Goal: Transaction & Acquisition: Purchase product/service

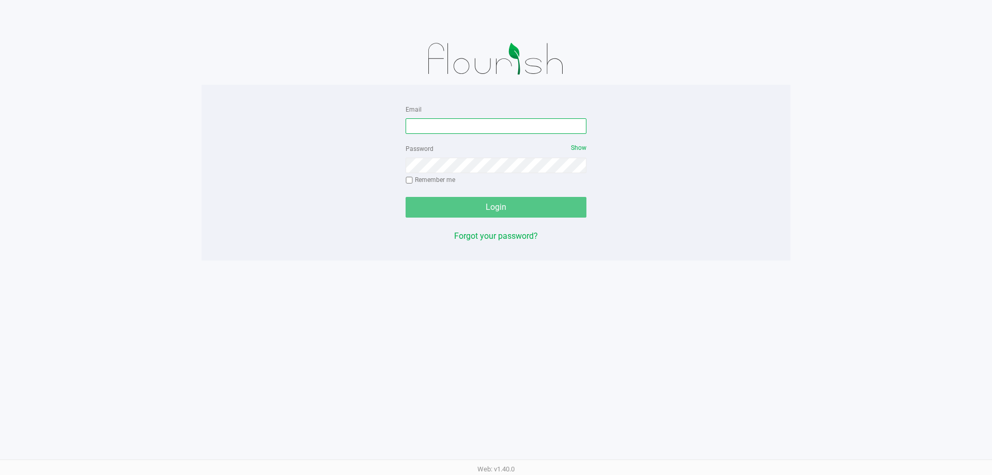
click at [463, 129] on input "Email" at bounding box center [496, 126] width 181 height 16
type input "[EMAIL_ADDRESS][DOMAIN_NAME]"
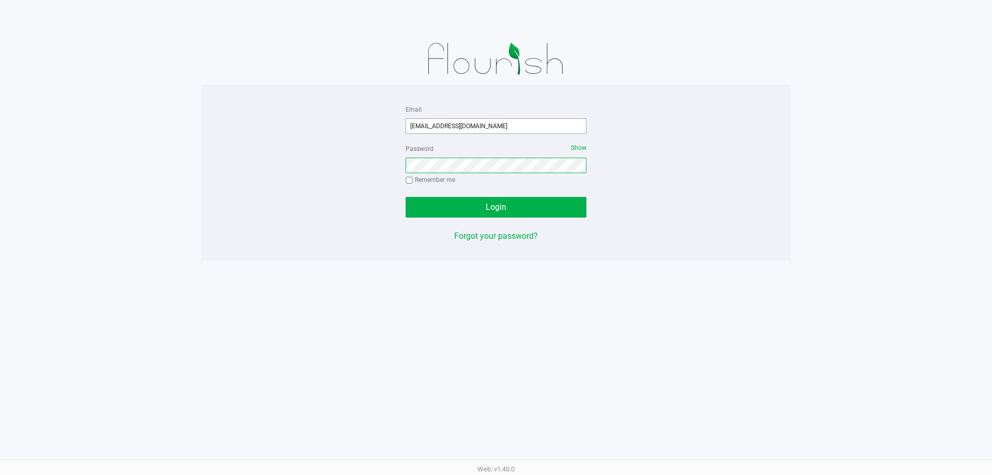
click at [406, 197] on button "Login" at bounding box center [496, 207] width 181 height 21
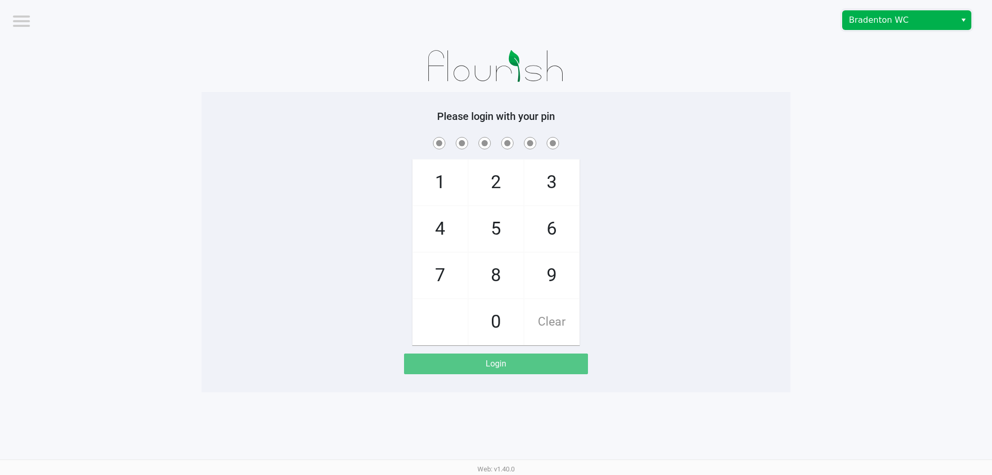
click at [891, 23] on span "Bradenton WC" at bounding box center [899, 20] width 101 height 12
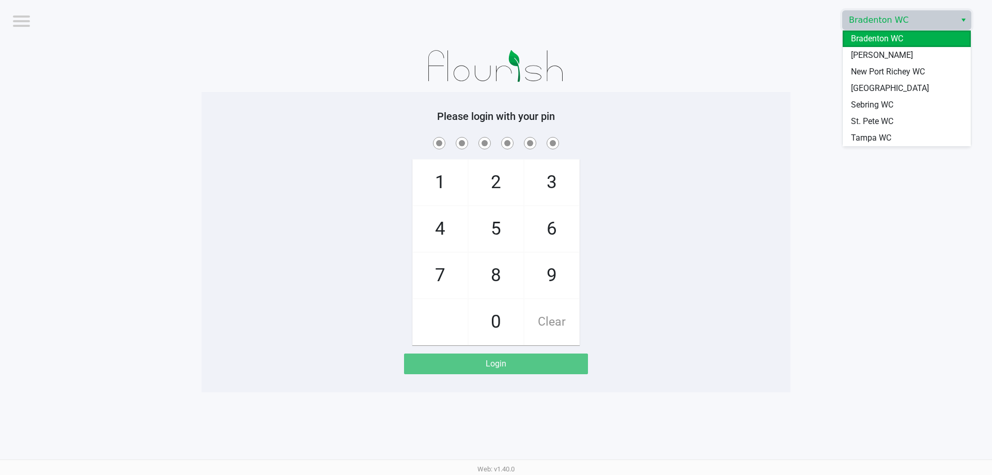
drag, startPoint x: 868, startPoint y: 104, endPoint x: 843, endPoint y: 133, distance: 38.5
click at [868, 105] on span "Sebring WC" at bounding box center [872, 105] width 42 height 12
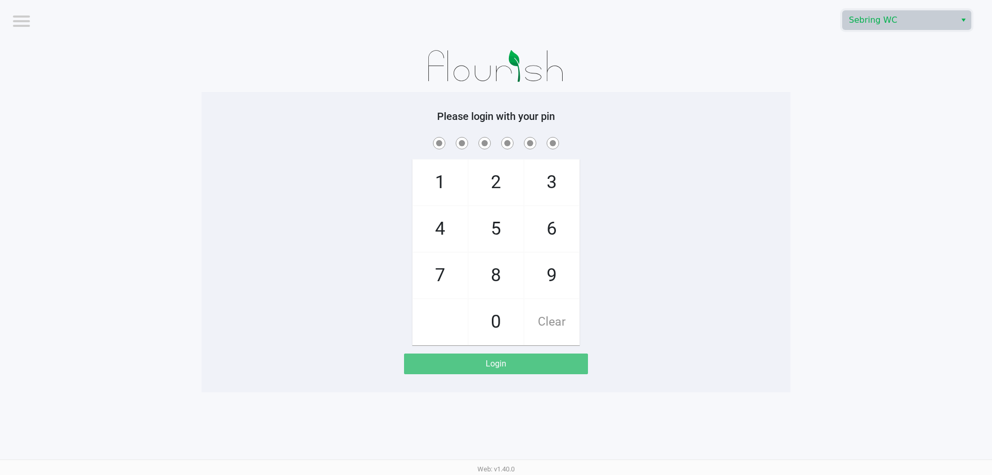
click at [768, 223] on div "1 4 7 2 5 8 0 3 6 9 Clear" at bounding box center [496, 240] width 589 height 210
checkbox input "true"
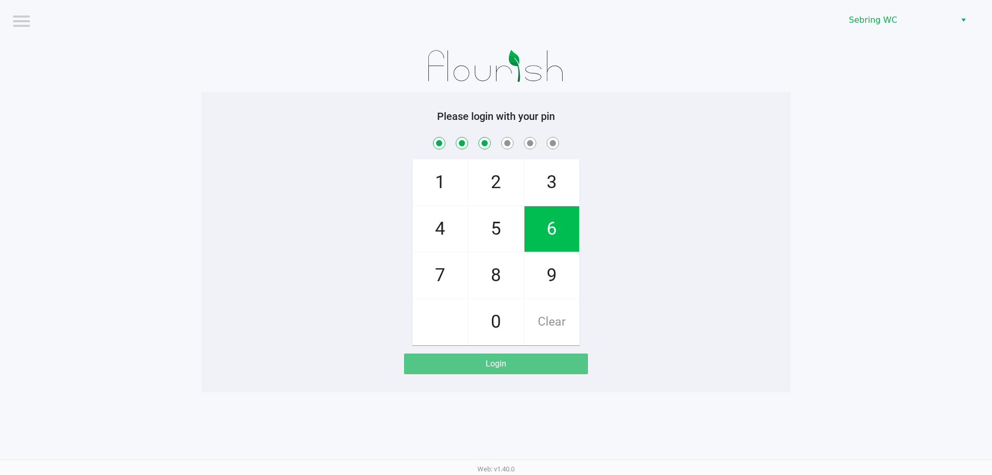
checkbox input "true"
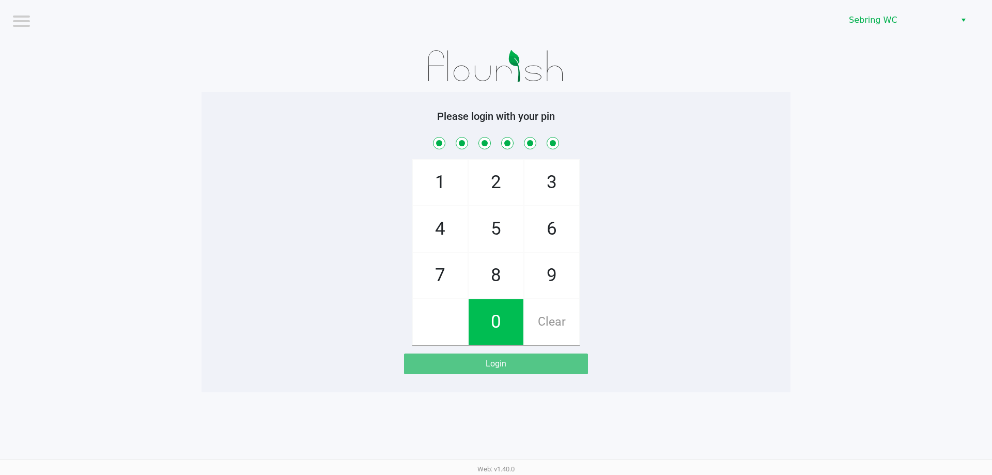
checkbox input "true"
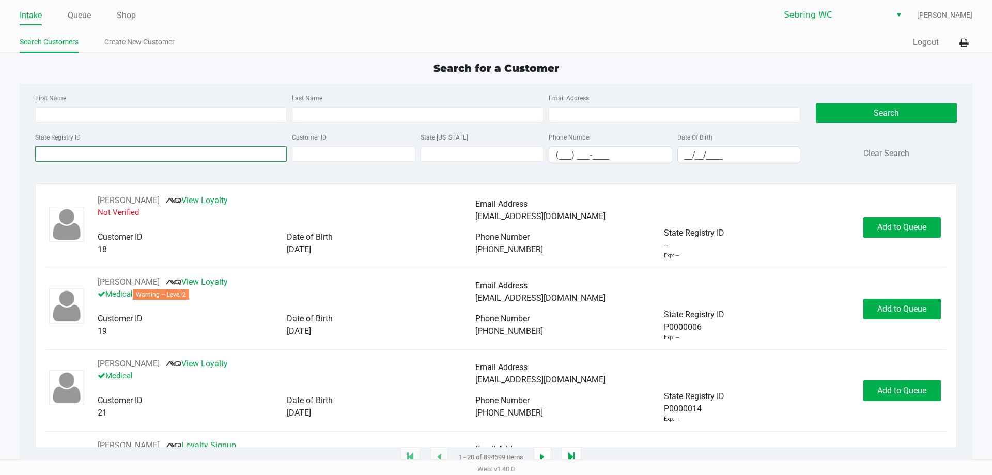
click at [153, 152] on input "State Registry ID" at bounding box center [161, 154] width 252 height 16
click at [85, 130] on div "First Name Last Name Email Address" at bounding box center [418, 110] width 770 height 39
click at [84, 156] on input "State Registry ID" at bounding box center [161, 154] width 252 height 16
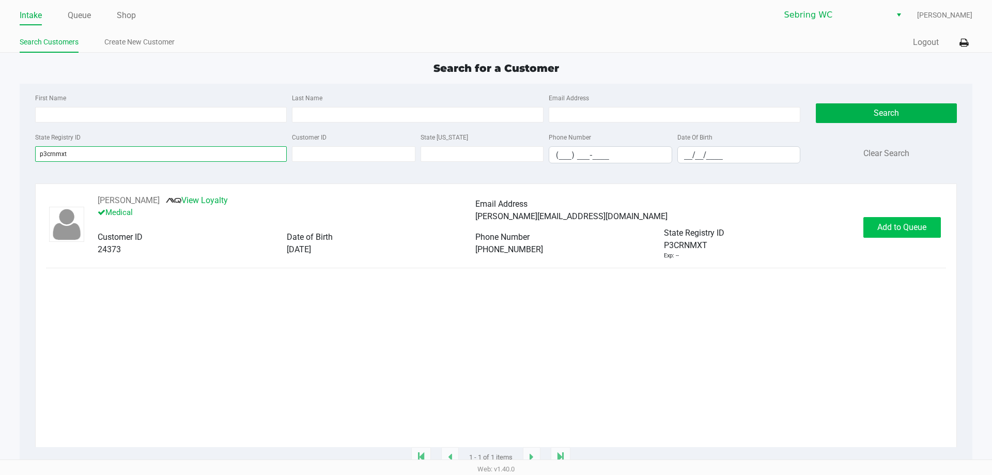
type input "p3crnmxt"
click at [891, 227] on span "Add to Queue" at bounding box center [901, 227] width 49 height 10
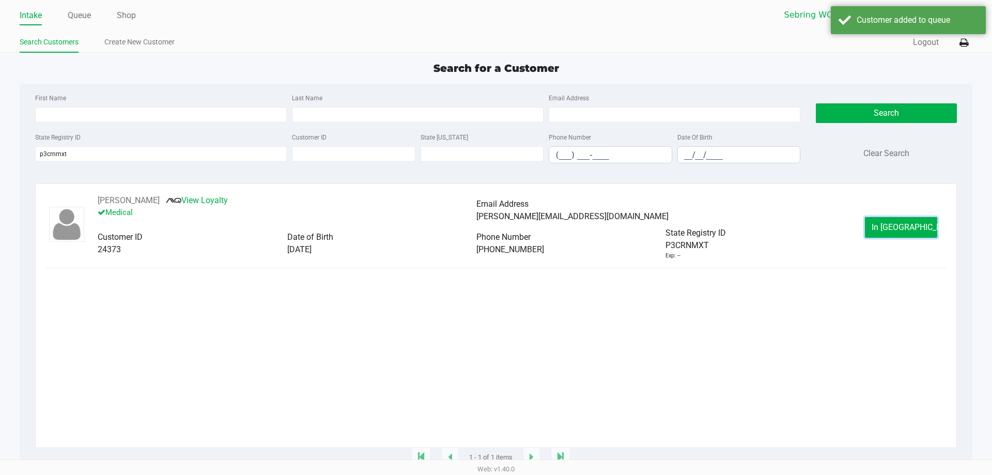
click at [888, 228] on span "In [GEOGRAPHIC_DATA]" at bounding box center [915, 227] width 87 height 10
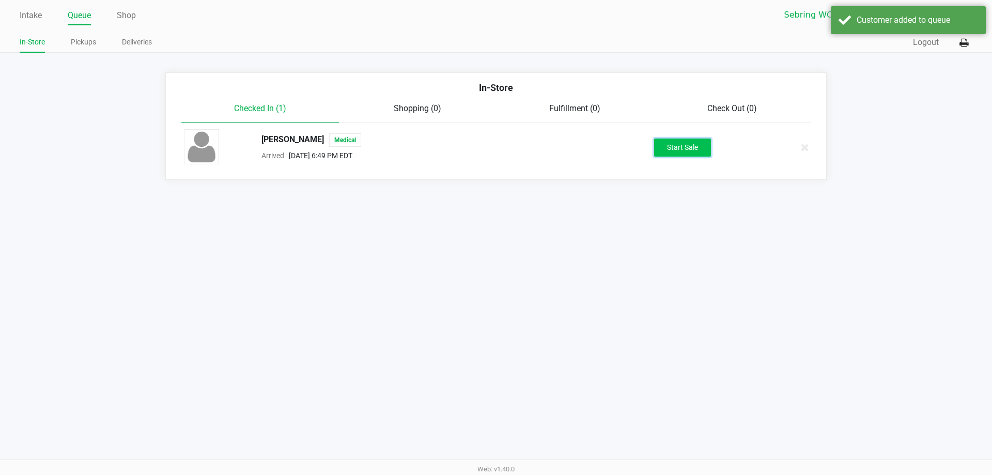
click at [673, 153] on button "Start Sale" at bounding box center [682, 147] width 57 height 18
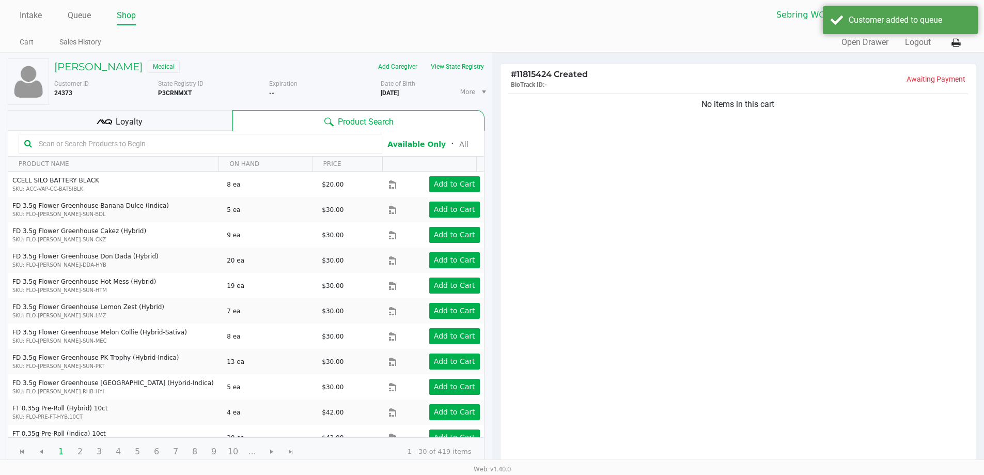
click at [182, 117] on div "Loyalty" at bounding box center [120, 120] width 225 height 21
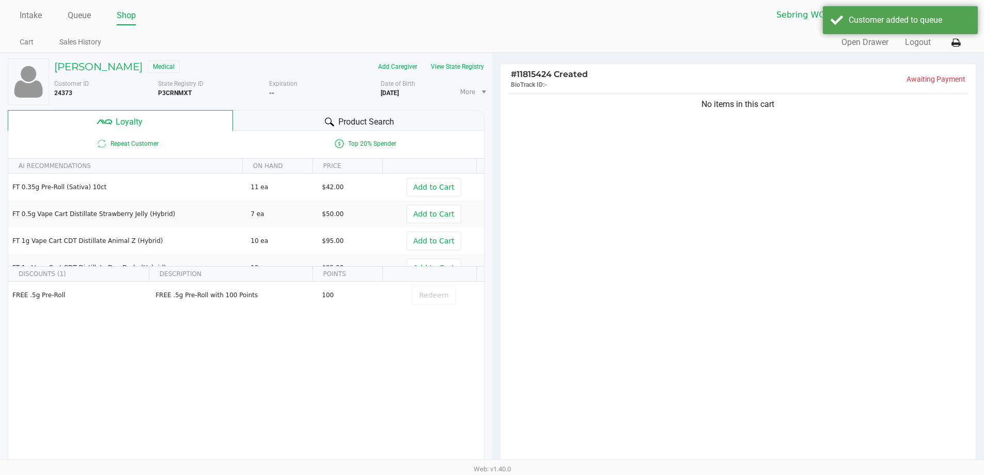
click at [287, 122] on div "Product Search" at bounding box center [359, 120] width 252 height 21
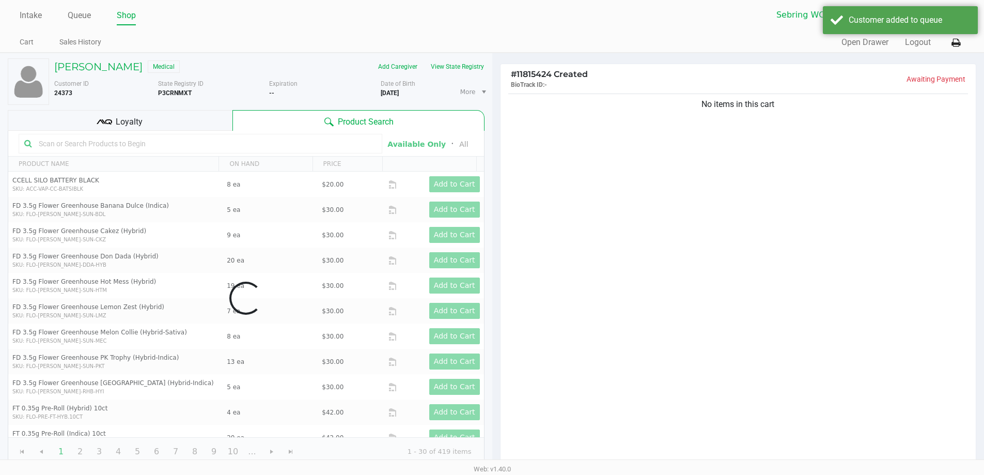
click at [569, 288] on div "No items in this cart" at bounding box center [739, 278] width 476 height 375
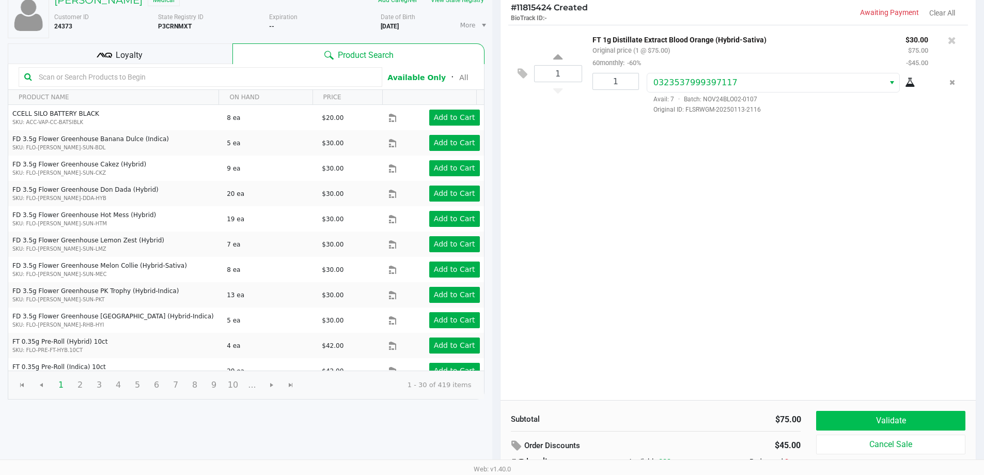
scroll to position [118, 0]
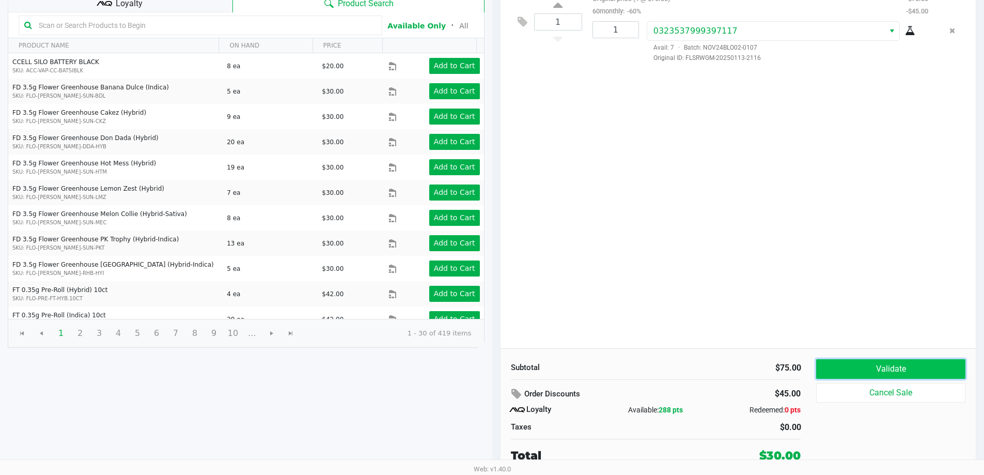
click at [882, 378] on button "Validate" at bounding box center [890, 369] width 149 height 20
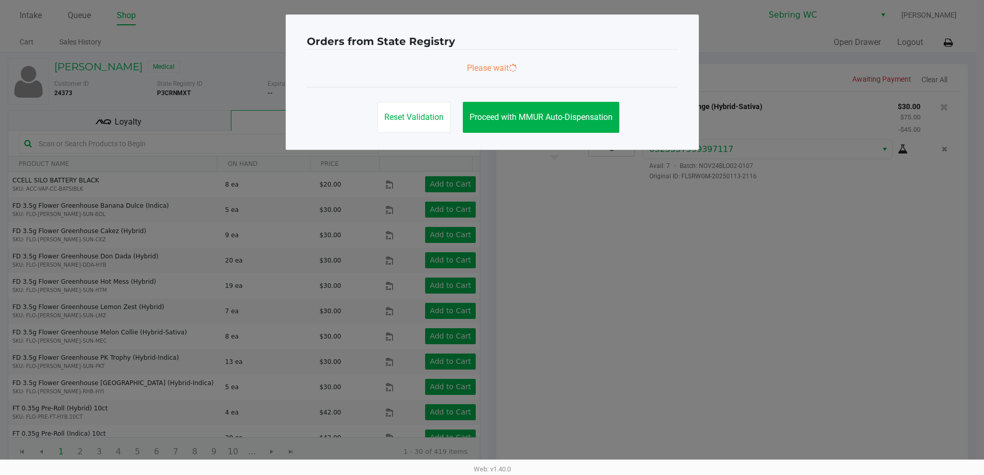
scroll to position [0, 0]
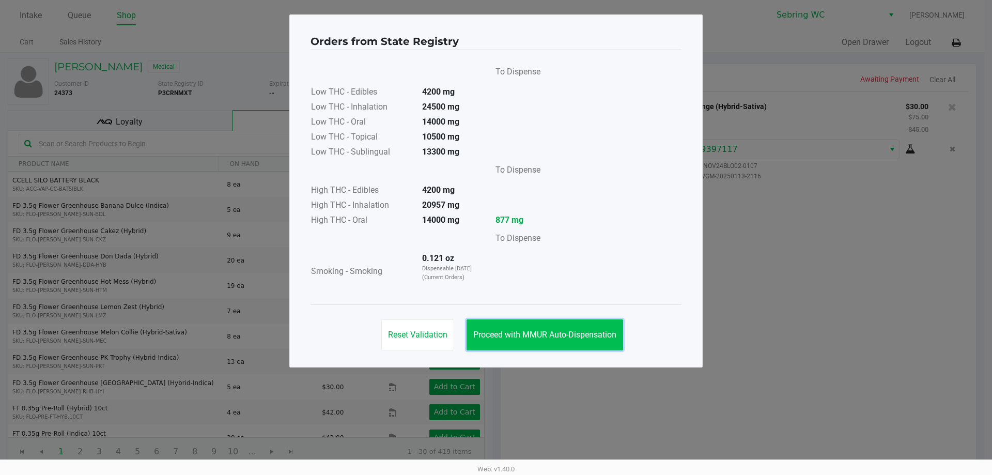
click at [513, 332] on span "Proceed with MMUR Auto-Dispensation" at bounding box center [544, 335] width 143 height 10
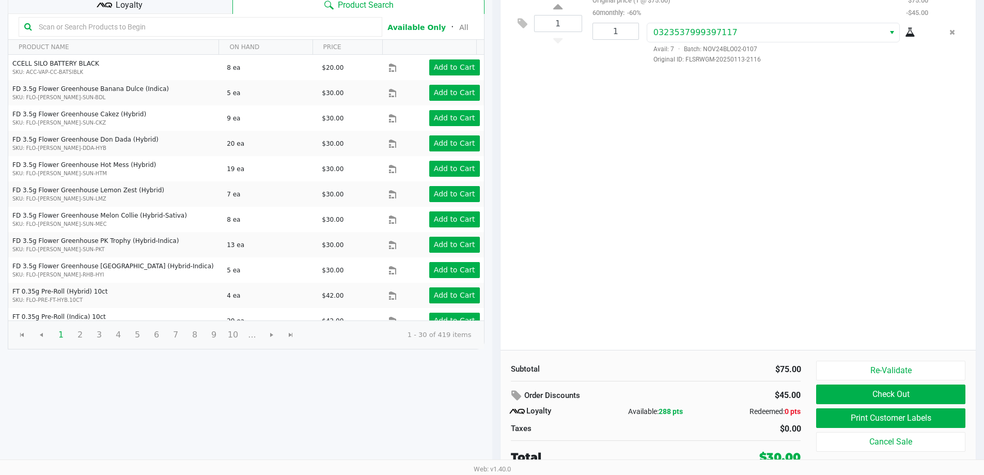
scroll to position [118, 0]
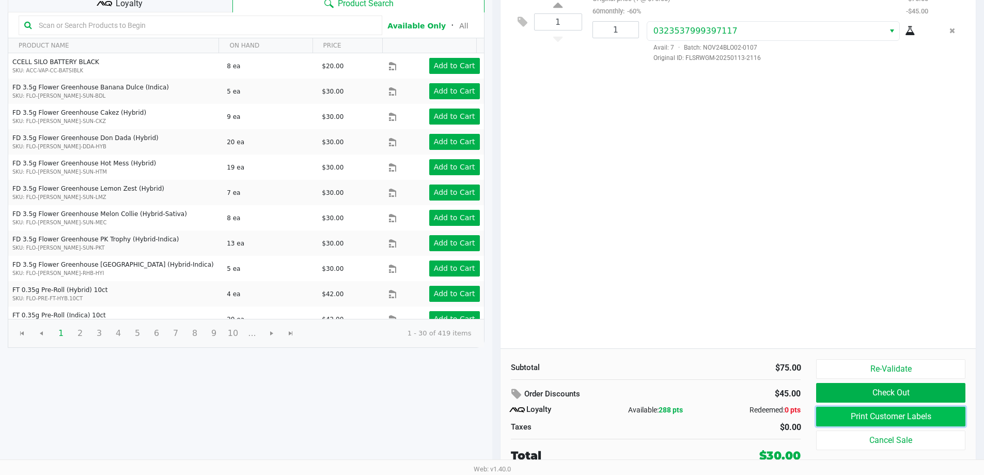
click at [838, 414] on button "Print Customer Labels" at bounding box center [890, 417] width 149 height 20
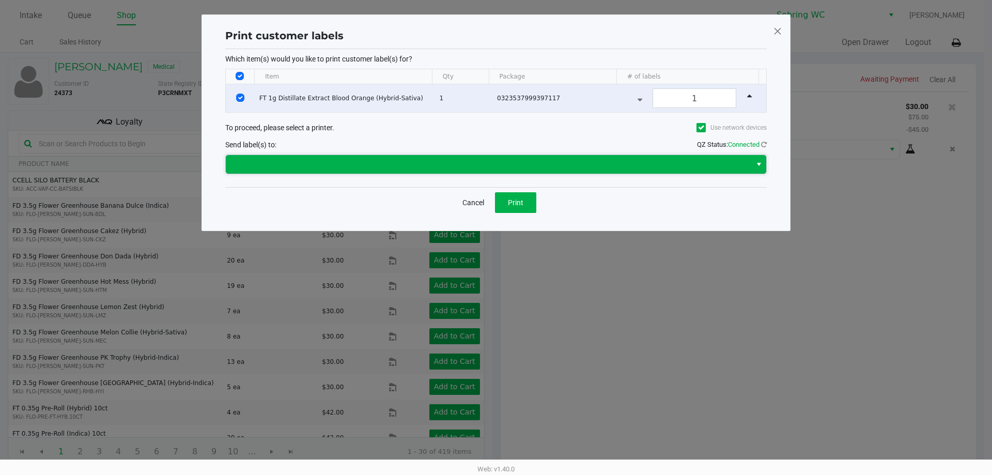
click at [527, 167] on span at bounding box center [488, 164] width 513 height 12
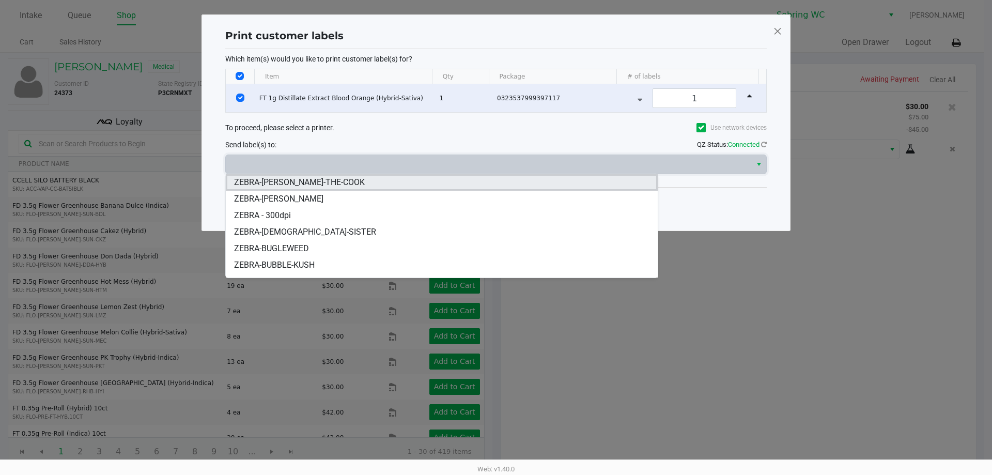
click at [314, 183] on span "ZEBRA-[PERSON_NAME]-THE-COOK" at bounding box center [299, 182] width 131 height 12
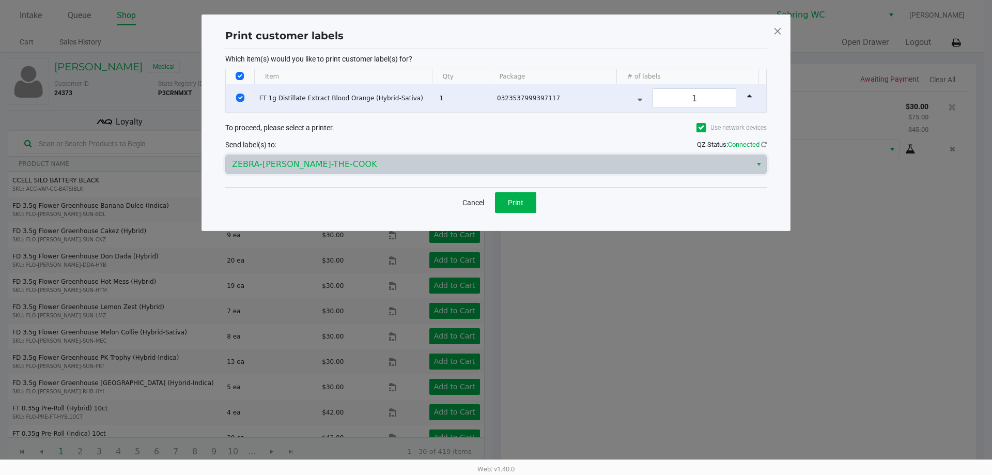
click at [324, 214] on div "Cancel Print" at bounding box center [496, 202] width 542 height 30
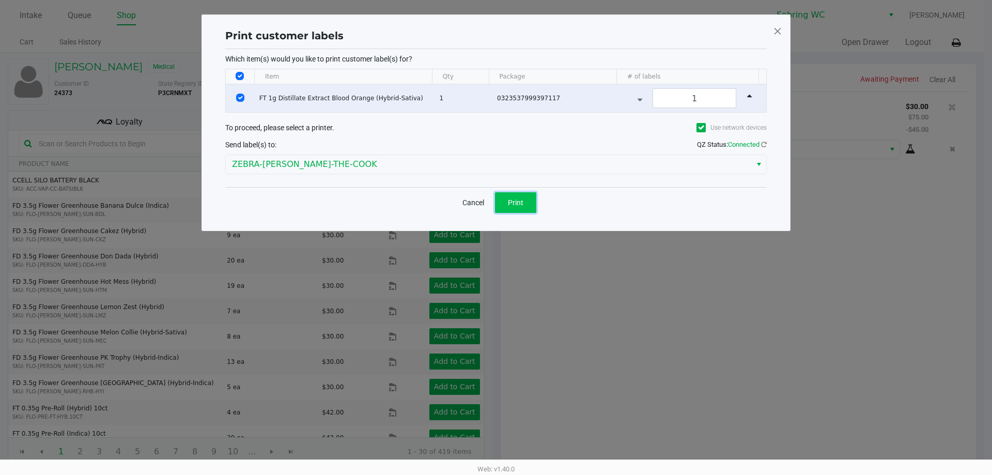
click at [506, 193] on button "Print" at bounding box center [515, 202] width 41 height 21
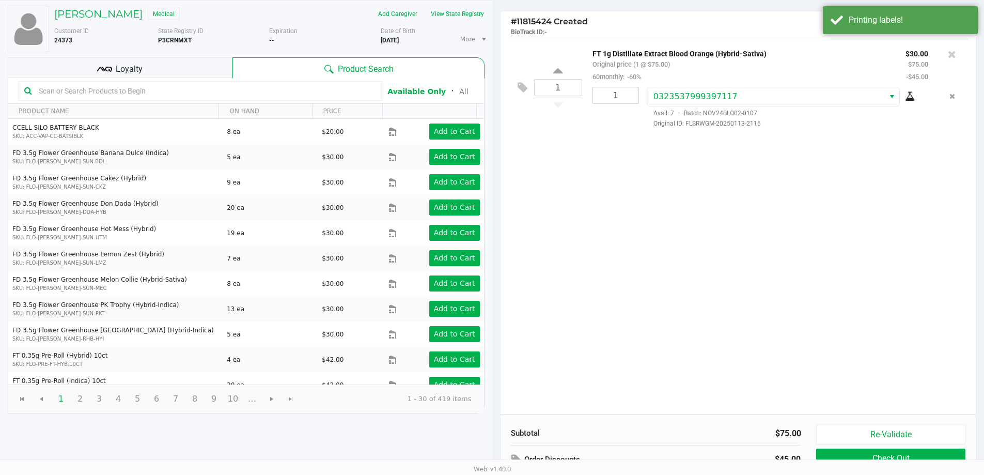
scroll to position [118, 0]
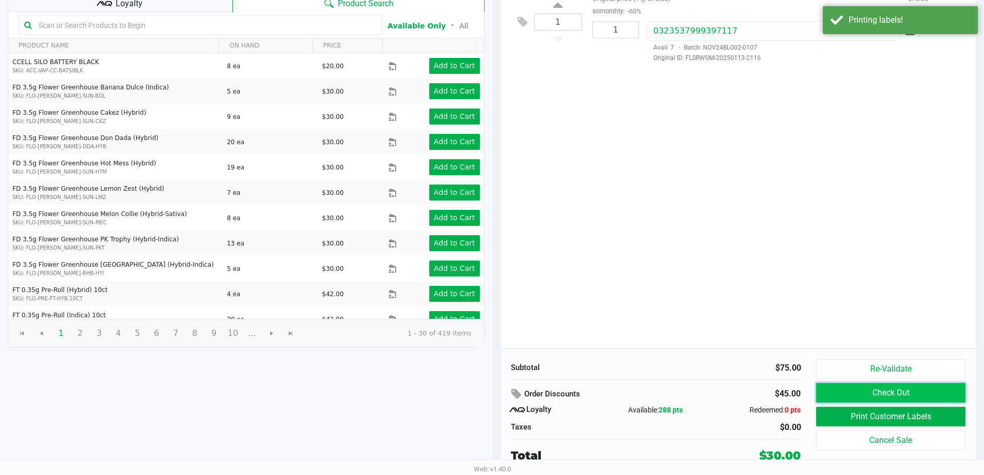
click at [839, 393] on button "Check Out" at bounding box center [890, 393] width 149 height 20
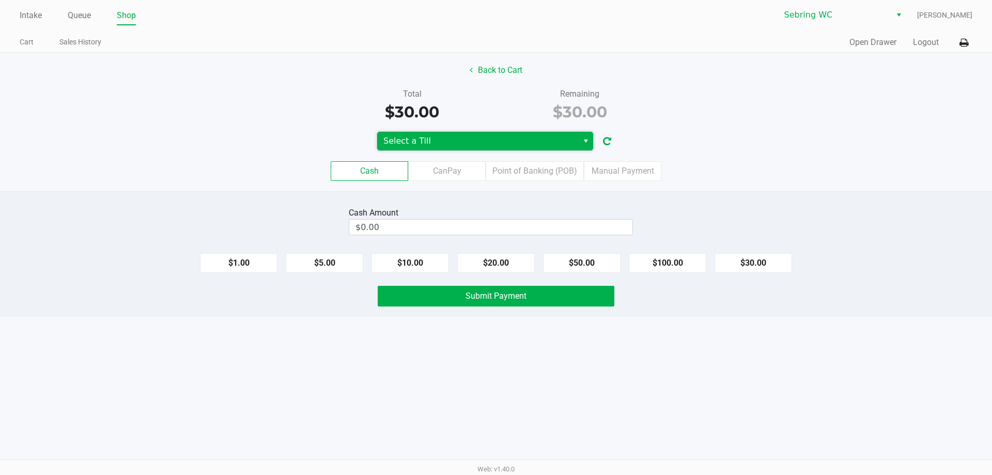
click at [476, 142] on span "Select a Till" at bounding box center [477, 141] width 189 height 12
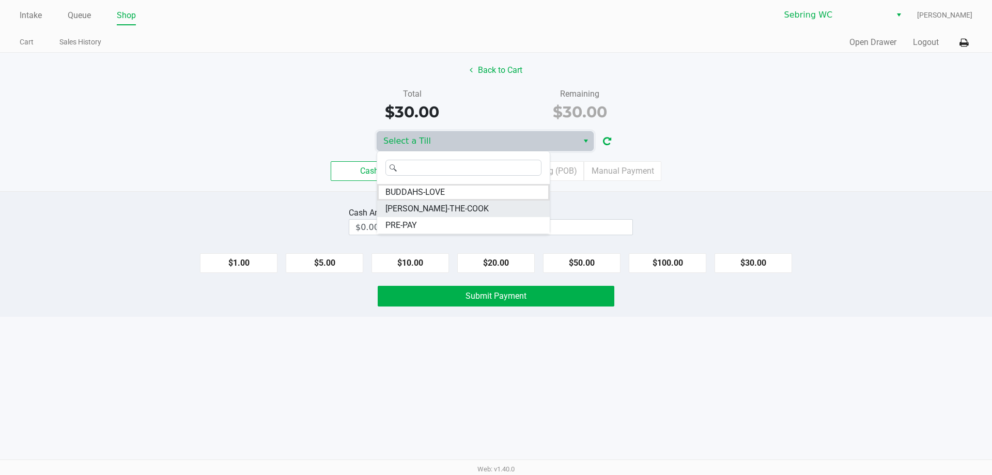
click at [407, 209] on span "[PERSON_NAME]-THE-COOK" at bounding box center [436, 209] width 103 height 12
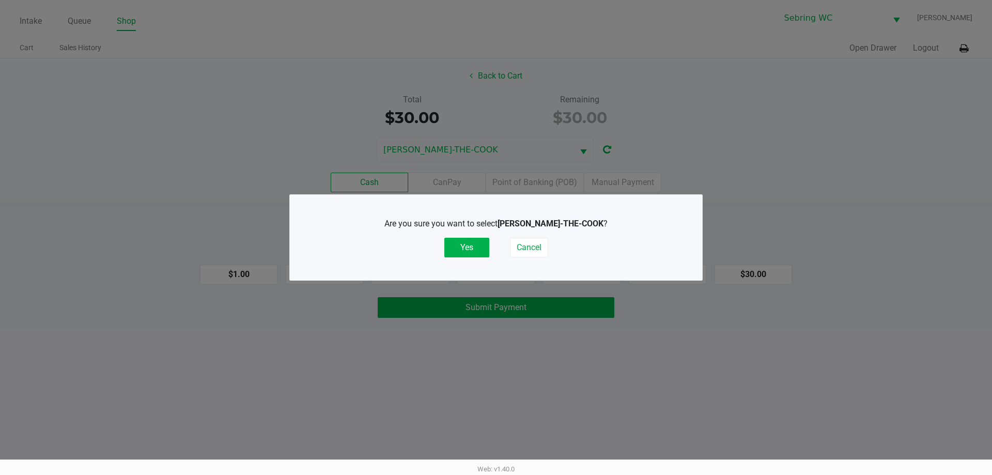
click at [467, 248] on button "Yes" at bounding box center [466, 248] width 45 height 20
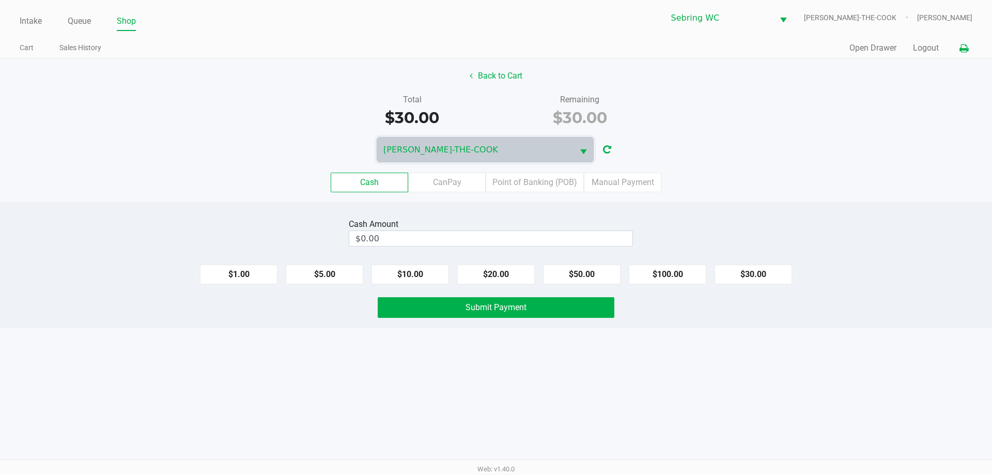
click at [960, 47] on icon at bounding box center [964, 48] width 9 height 7
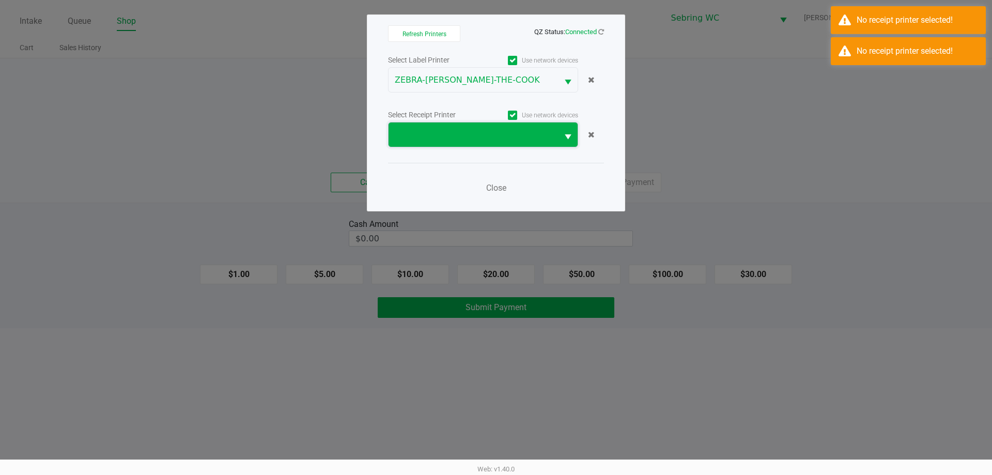
click at [517, 130] on span at bounding box center [473, 135] width 157 height 12
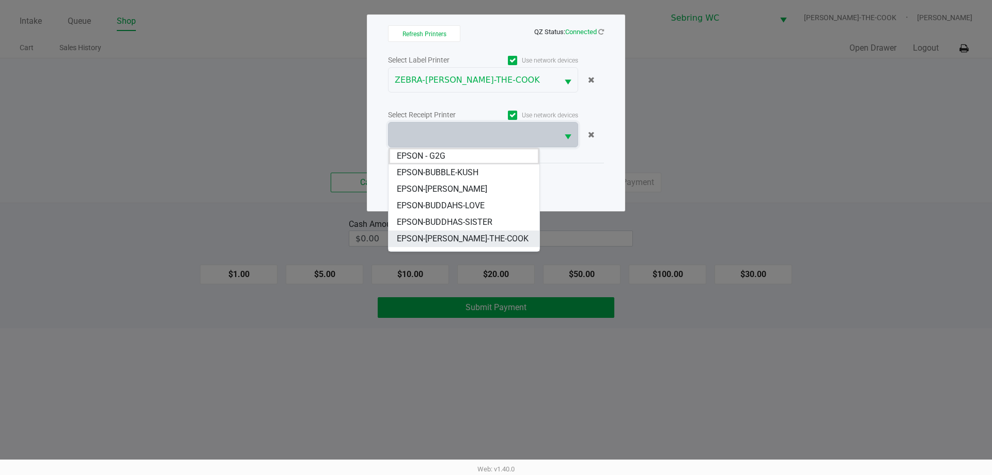
click at [447, 239] on span "EPSON-[PERSON_NAME]-THE-COOK" at bounding box center [463, 239] width 132 height 12
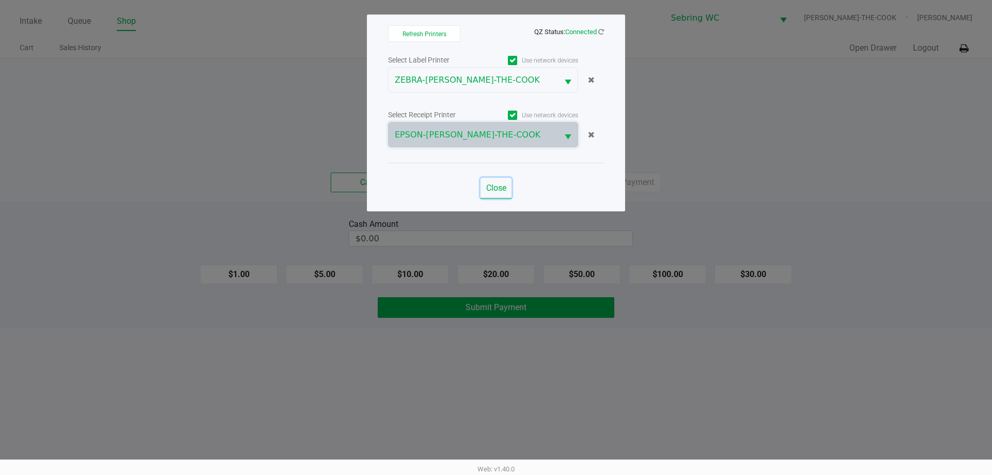
click at [484, 189] on button "Close" at bounding box center [496, 188] width 31 height 21
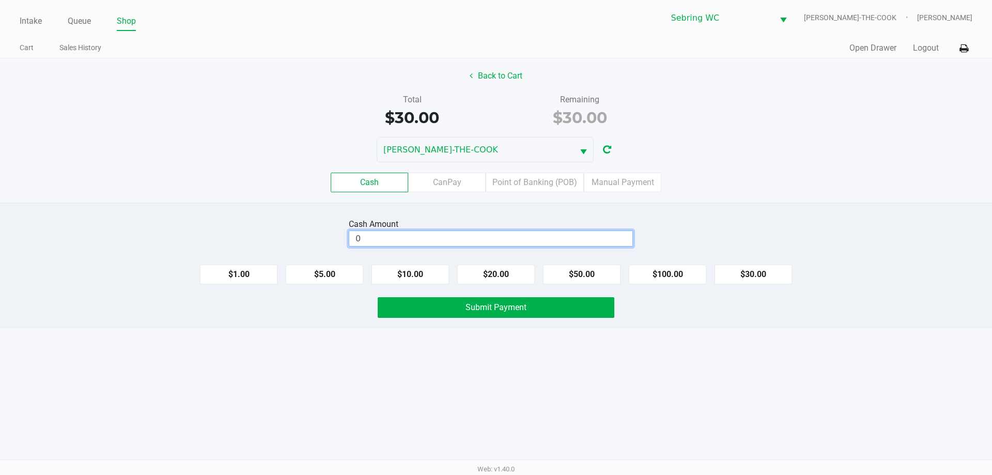
click at [450, 241] on input "0" at bounding box center [490, 238] width 283 height 15
type input "$30.00"
drag, startPoint x: 414, startPoint y: 392, endPoint x: 438, endPoint y: 335, distance: 61.1
click at [414, 384] on div "Intake Queue Shop Sebring [PERSON_NAME]-THE-COOK [PERSON_NAME] Cart Sales Histo…" at bounding box center [496, 237] width 992 height 475
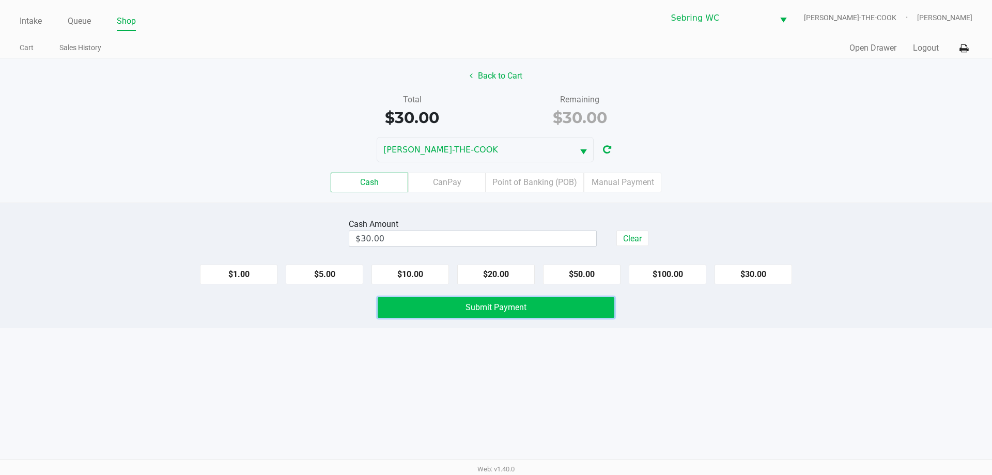
click at [454, 311] on button "Submit Payment" at bounding box center [496, 307] width 237 height 21
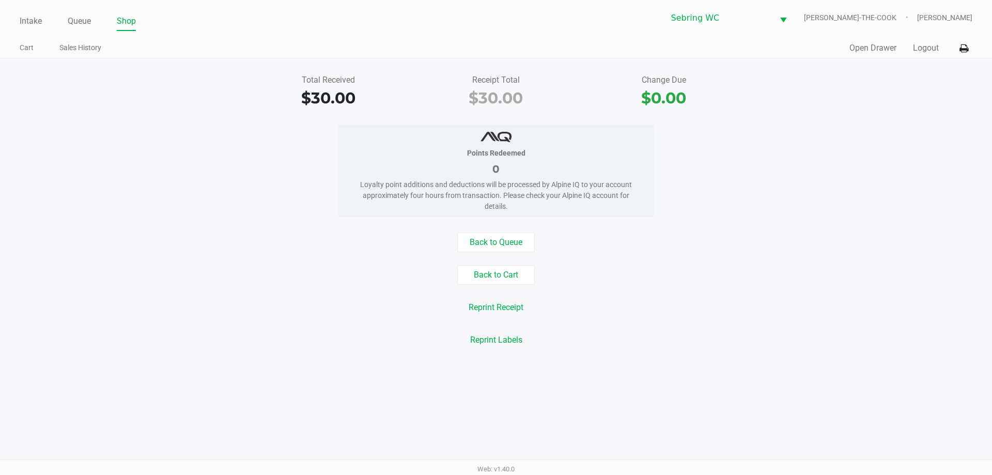
drag, startPoint x: 108, startPoint y: 139, endPoint x: 66, endPoint y: 69, distance: 82.1
click at [108, 138] on div "Points Redeemed 0 Loyalty point additions and deductions will be processed by A…" at bounding box center [496, 171] width 1008 height 92
click at [23, 18] on link "Intake" at bounding box center [31, 21] width 22 height 14
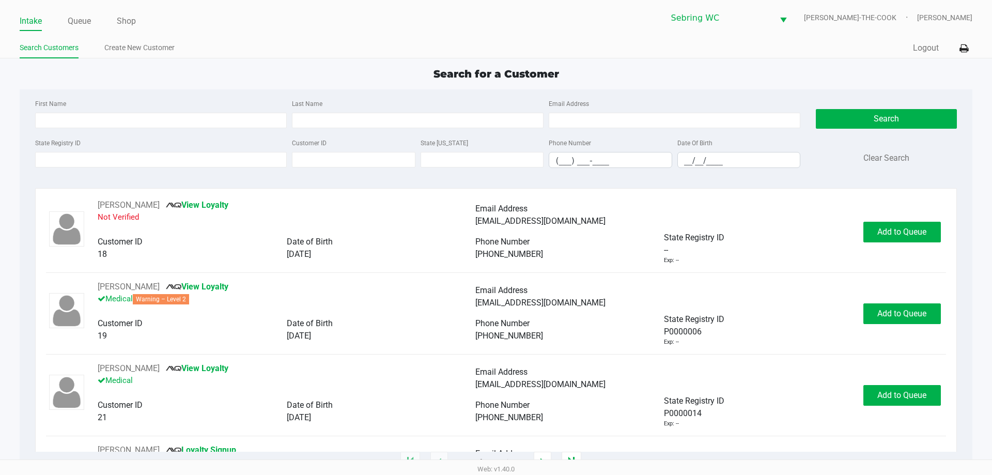
click at [239, 82] on div "Search for a Customer First Name Last Name Email Address State Registry ID Cust…" at bounding box center [496, 264] width 952 height 396
